Goal: Information Seeking & Learning: Learn about a topic

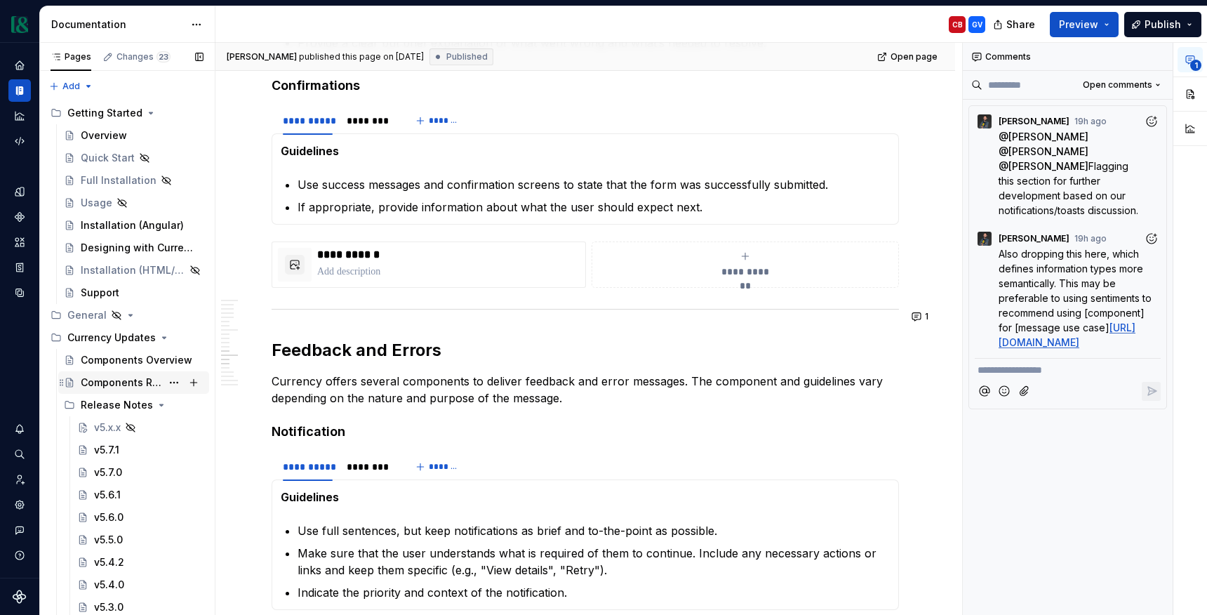
click at [126, 380] on div "Components Roadmap" at bounding box center [121, 382] width 81 height 14
type textarea "*"
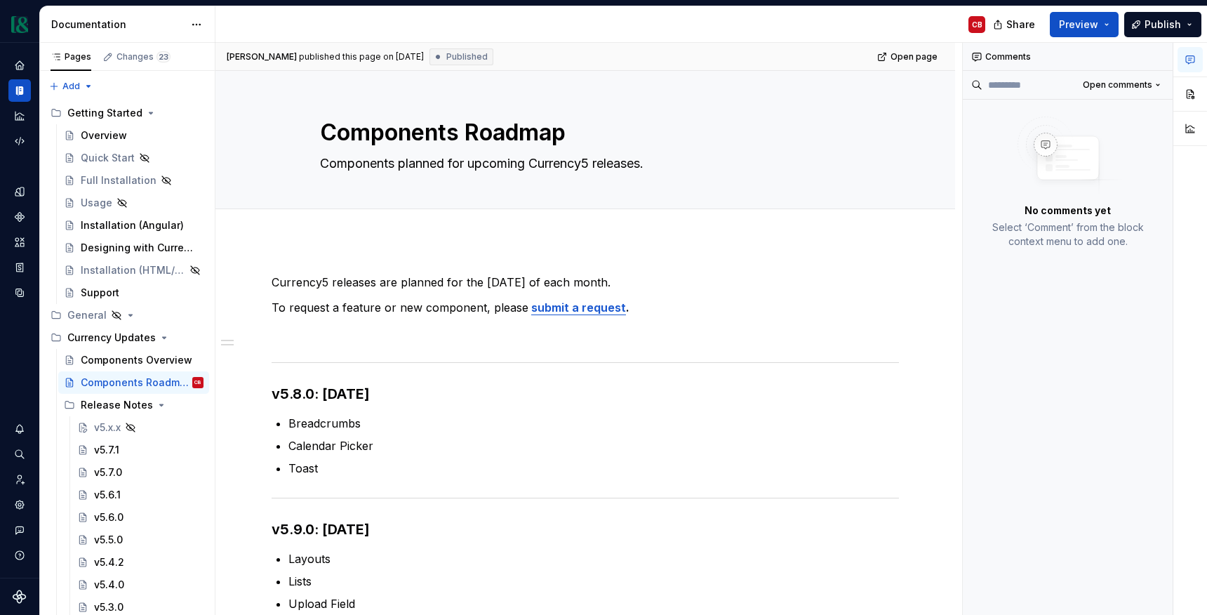
type textarea "*"
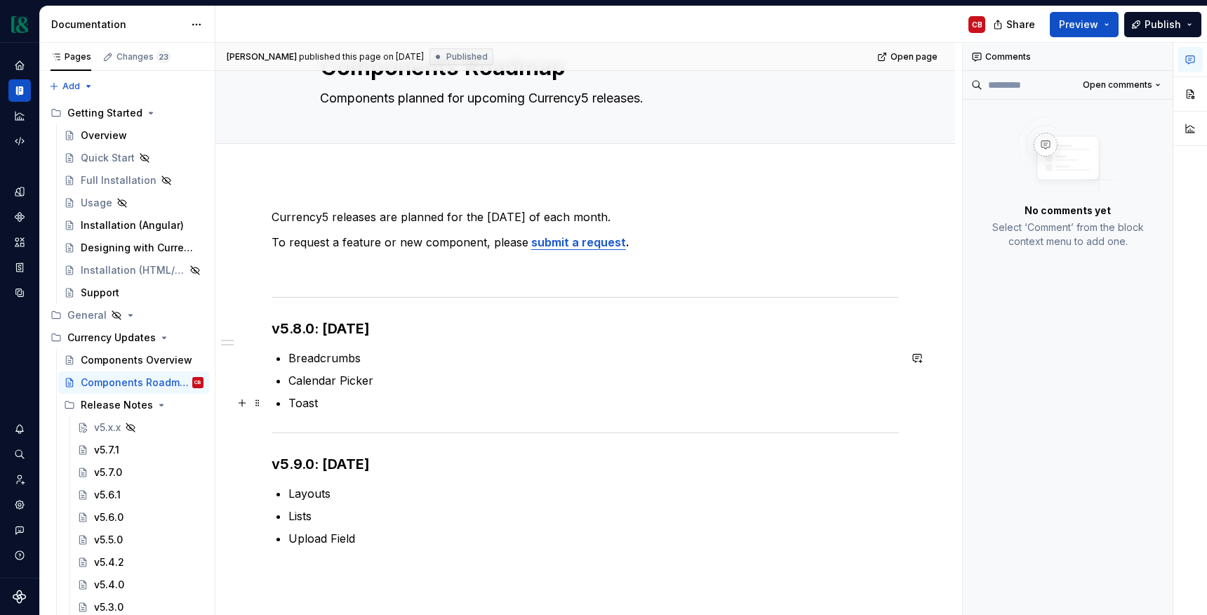
scroll to position [68, 0]
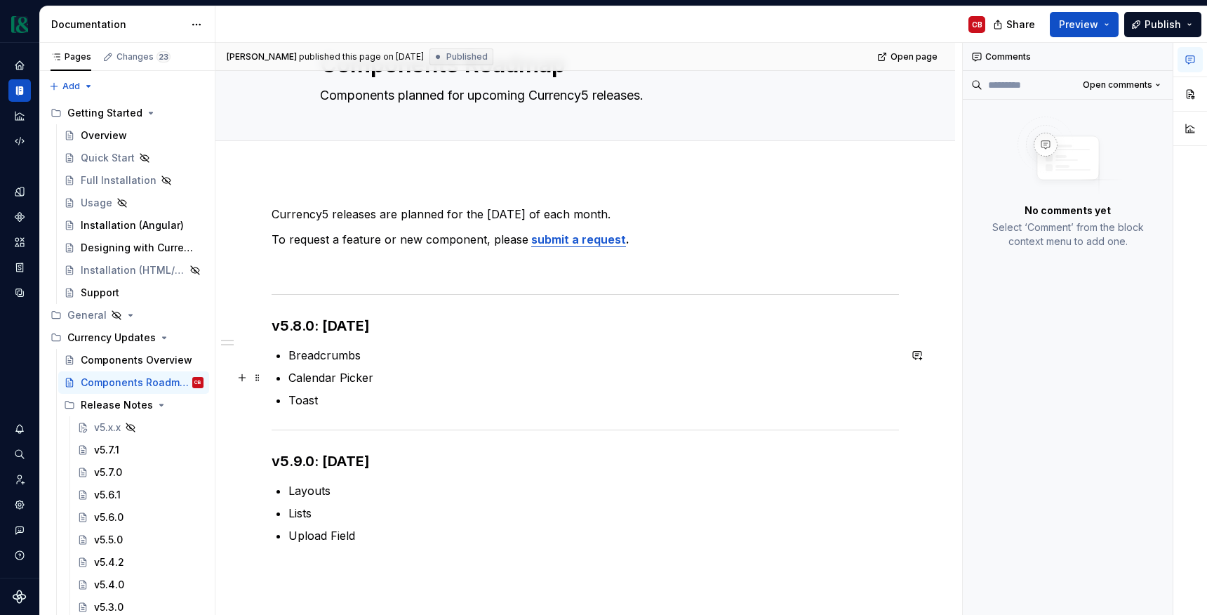
click at [387, 377] on p "Calendar Picker" at bounding box center [593, 377] width 610 height 17
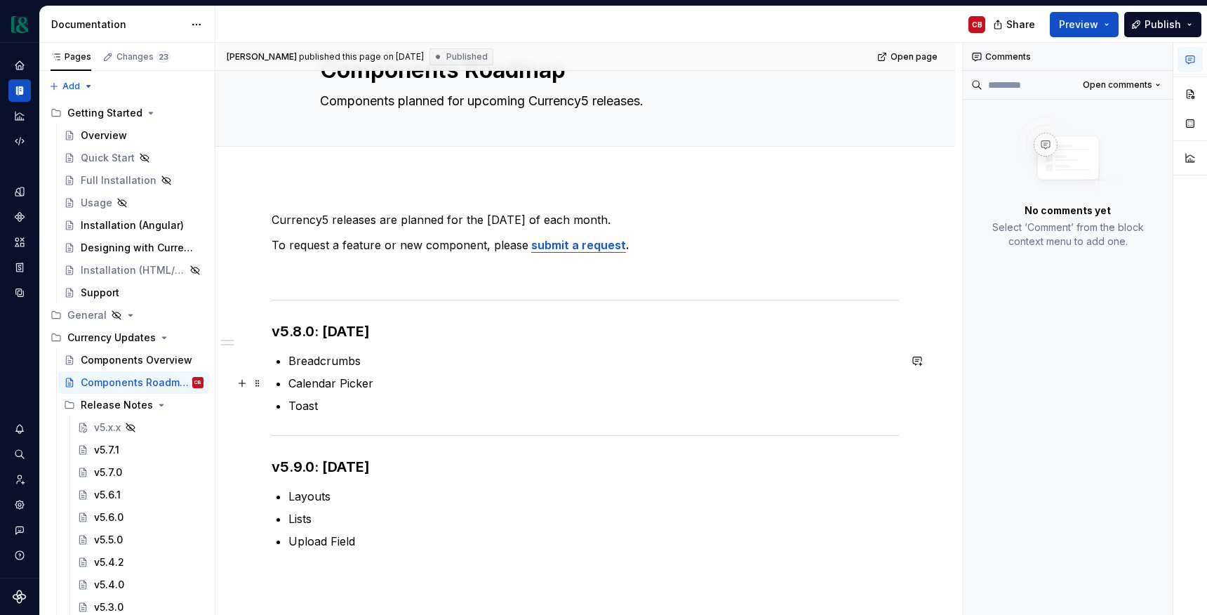
scroll to position [58, 0]
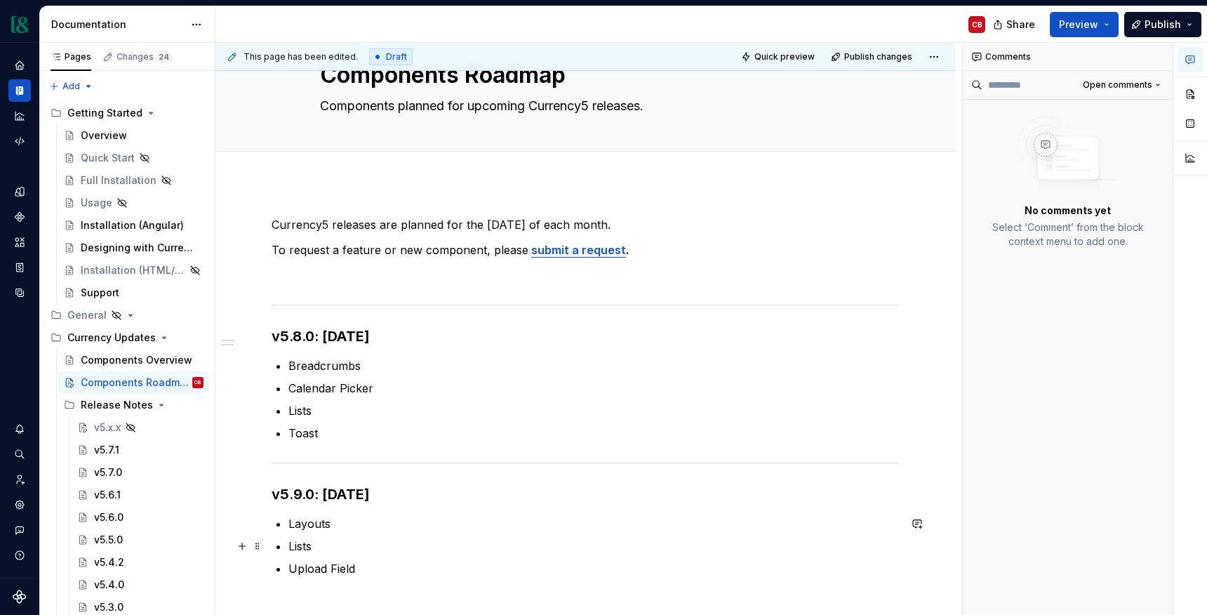
click at [307, 547] on p "Lists" at bounding box center [593, 545] width 610 height 17
click at [1061, 354] on div "Comments Open comments No comments yet Select ‘Comment’ from the block context …" at bounding box center [1068, 329] width 210 height 573
type textarea "*"
